Goal: Information Seeking & Learning: Learn about a topic

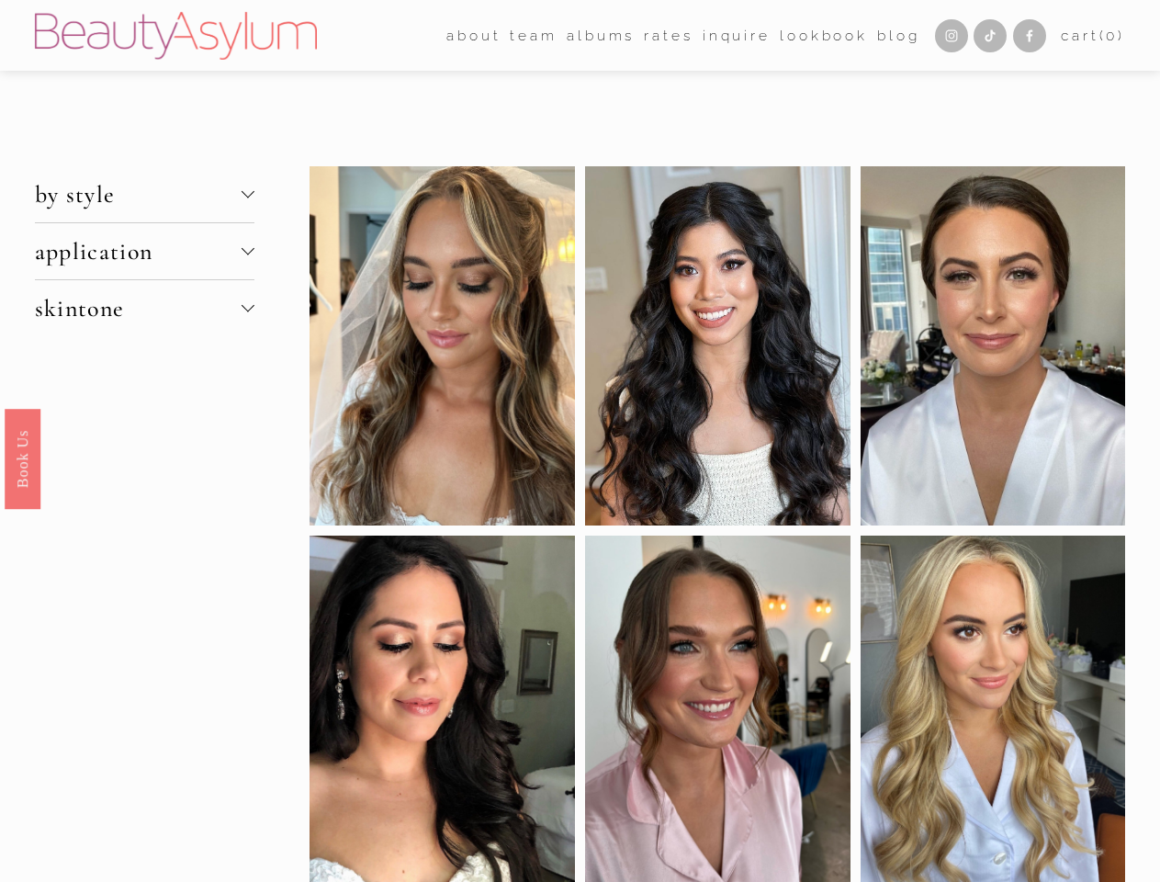
click at [144, 195] on span "by style" at bounding box center [138, 194] width 207 height 28
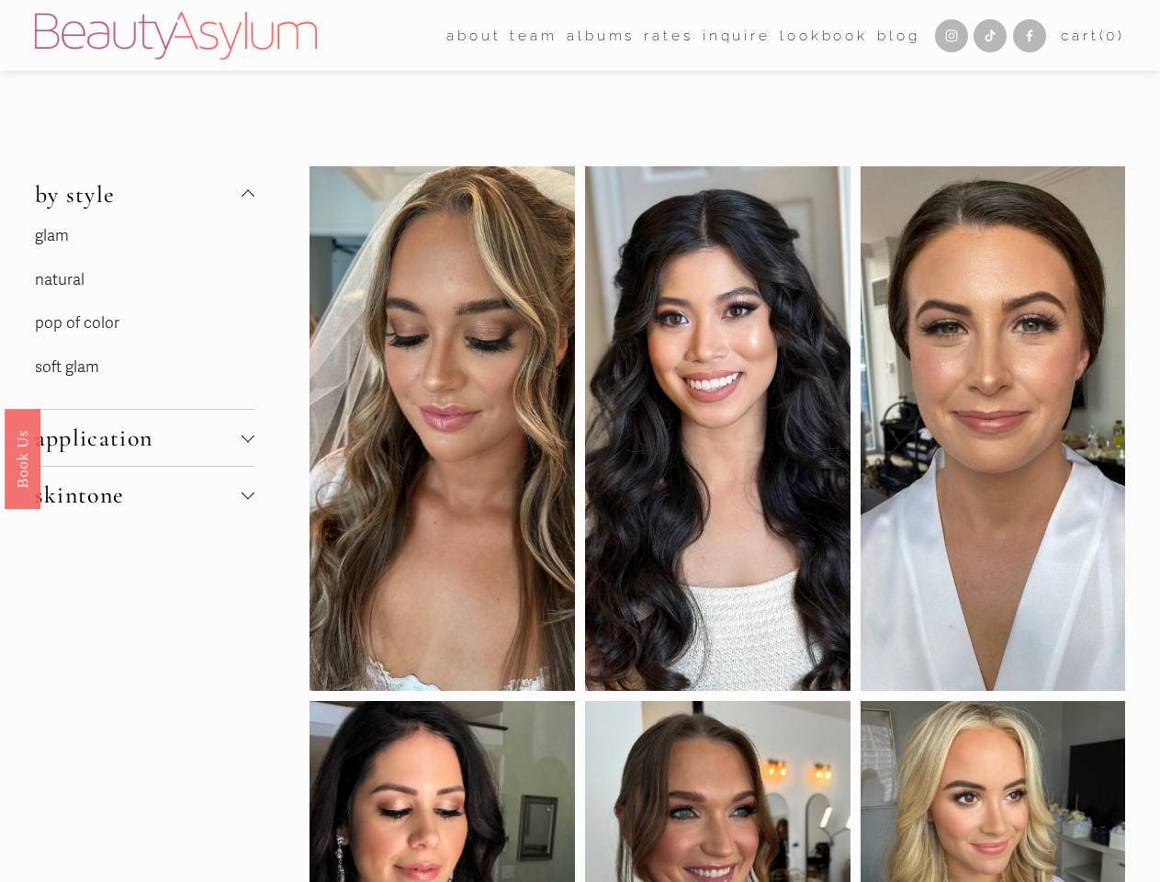
click at [144, 252] on div "glam natural pop of color soft glam" at bounding box center [144, 315] width 219 height 186
click at [144, 309] on div "glam natural pop of color soft glam" at bounding box center [144, 315] width 219 height 186
